Goal: Transaction & Acquisition: Purchase product/service

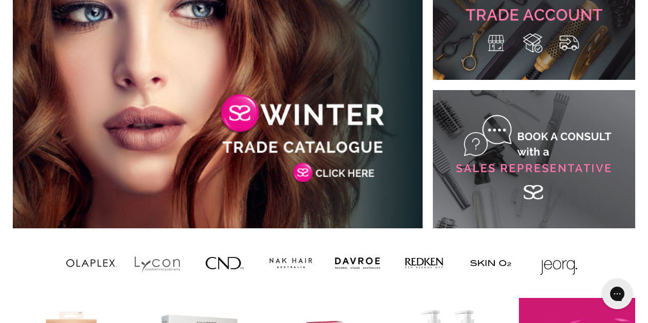
scroll to position [519, 0]
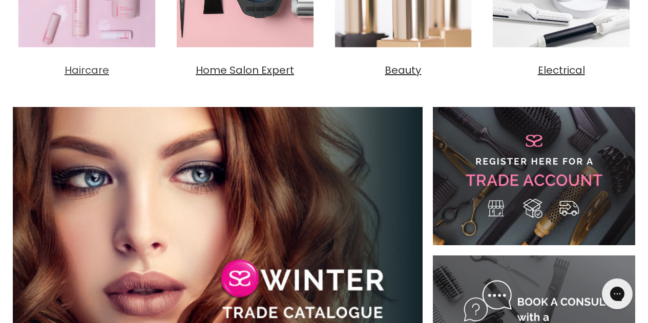
click at [89, 74] on span "Haircare" at bounding box center [87, 70] width 45 height 14
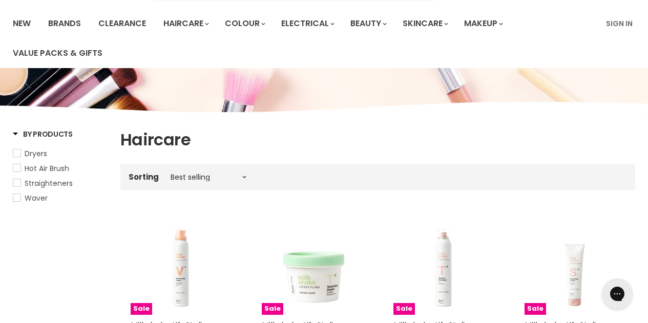
scroll to position [72, 0]
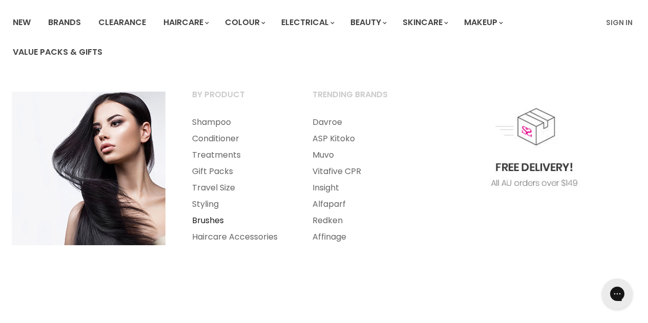
click at [205, 219] on link "Brushes" at bounding box center [238, 221] width 118 height 16
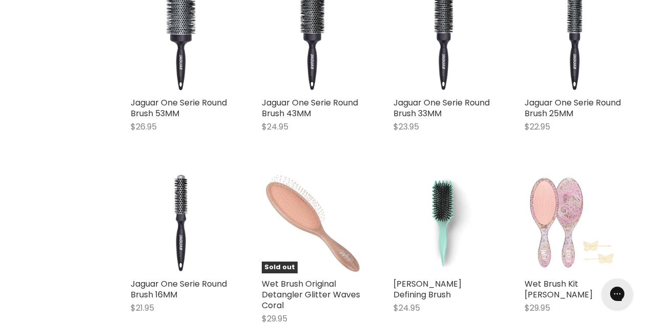
scroll to position [2886, 0]
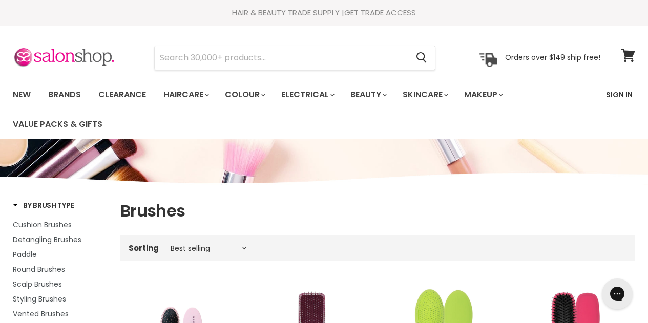
click at [610, 99] on link "Sign In" at bounding box center [619, 95] width 39 height 22
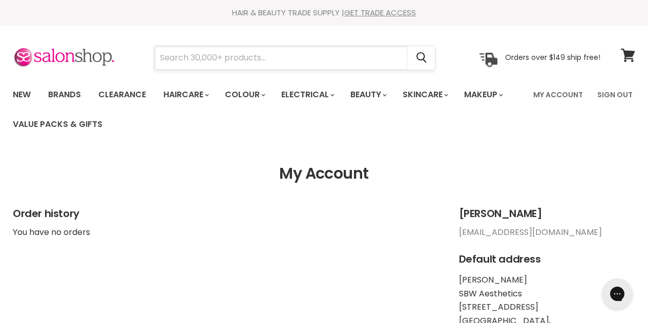
click at [223, 47] on input "Search" at bounding box center [281, 58] width 253 height 24
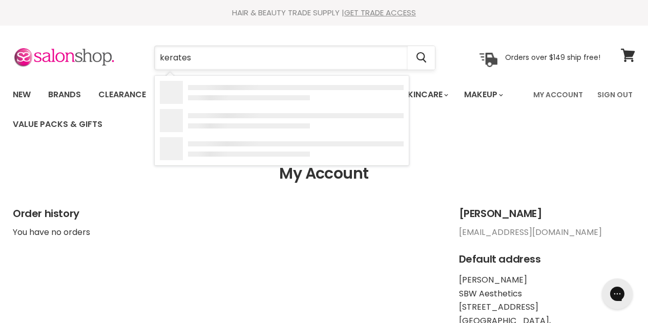
type input "keratese"
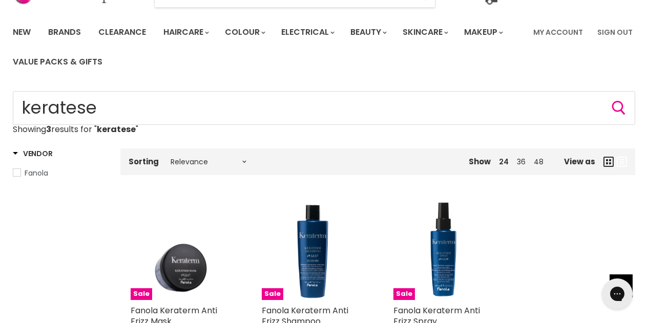
scroll to position [62, 0]
click at [67, 31] on link "Brands" at bounding box center [64, 33] width 48 height 22
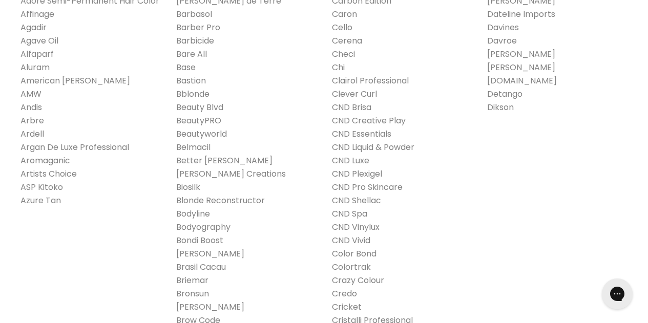
scroll to position [302, 0]
click at [32, 24] on link "Agadir" at bounding box center [34, 28] width 26 height 12
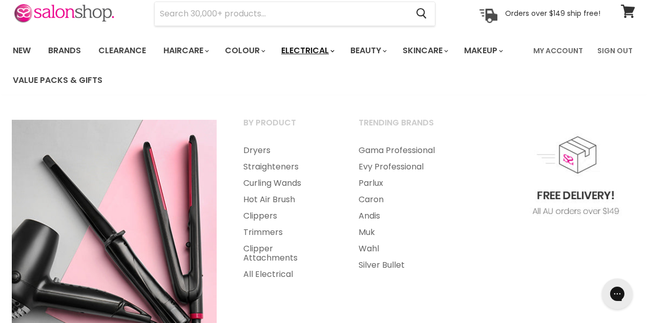
scroll to position [45, 0]
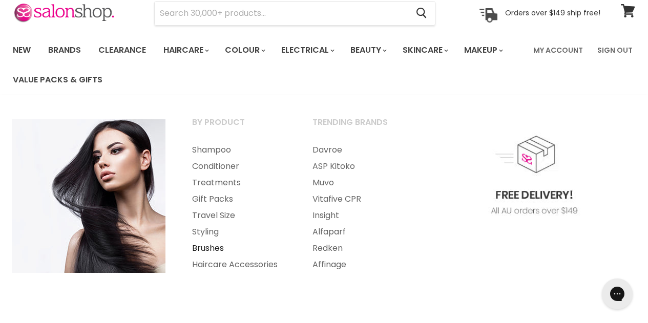
click at [210, 247] on link "Brushes" at bounding box center [238, 248] width 118 height 16
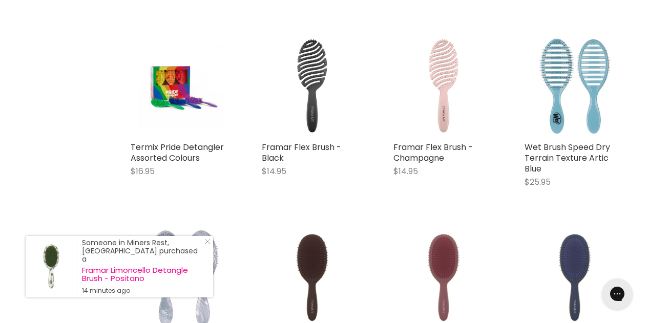
scroll to position [4101, 0]
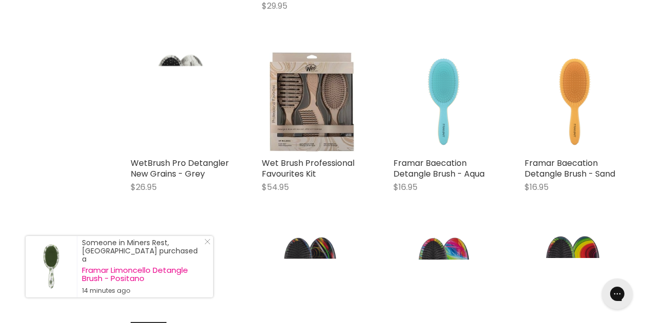
scroll to position [5045, 0]
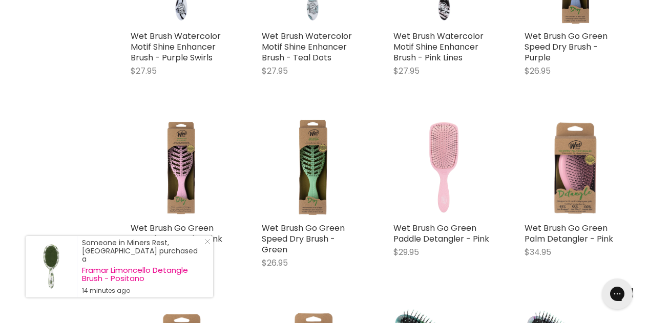
scroll to position [8788, 0]
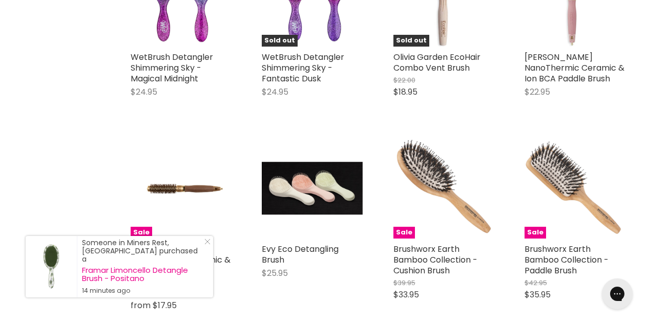
scroll to position [11269, 0]
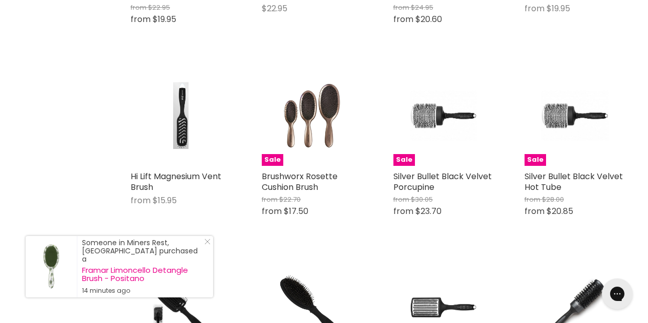
scroll to position [13332, 0]
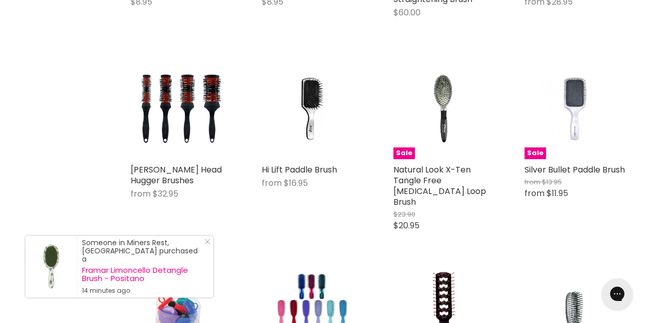
scroll to position [15452, 0]
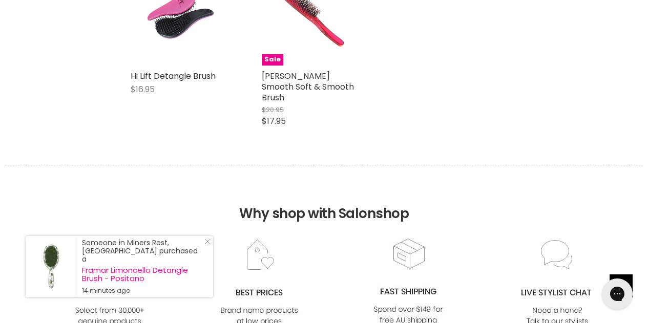
scroll to position [15983, 0]
